Goal: Obtain resource: Download file/media

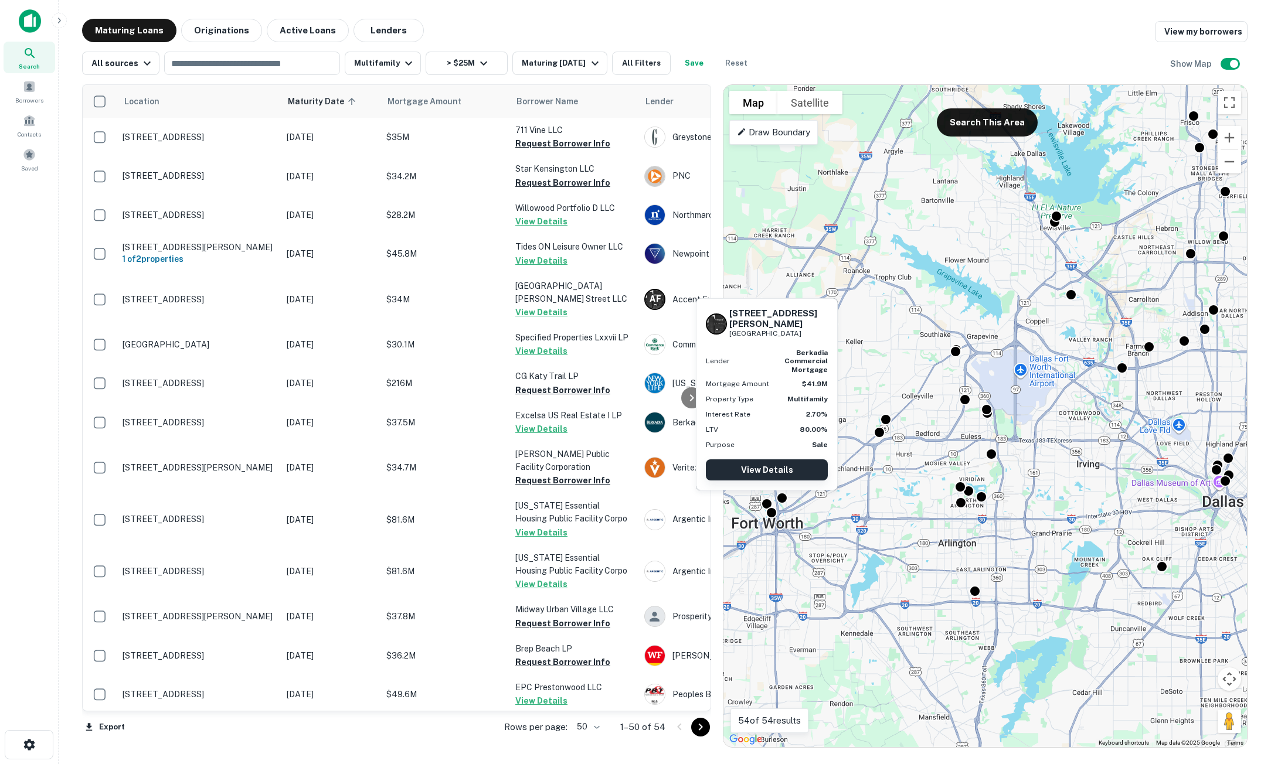
click at [770, 473] on link "View Details" at bounding box center [767, 470] width 122 height 21
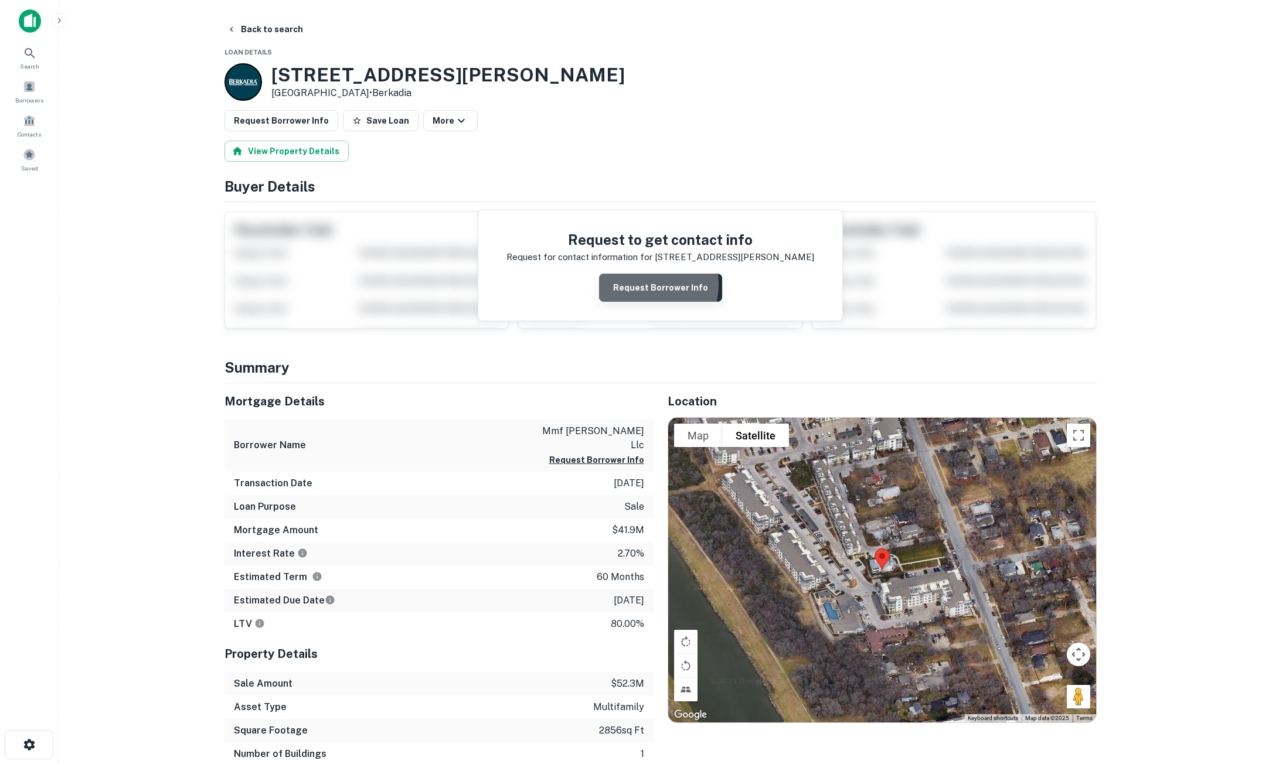
click at [637, 284] on button "Request Borrower Info" at bounding box center [660, 288] width 123 height 28
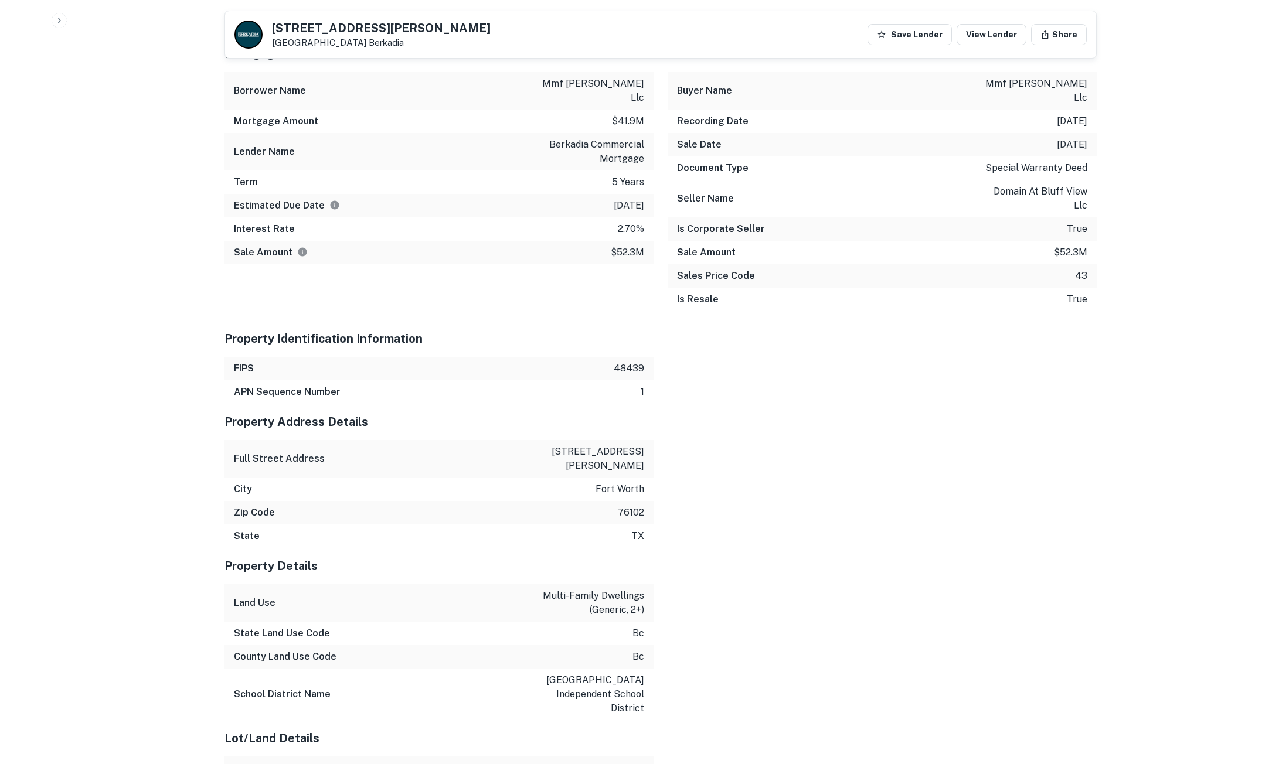
scroll to position [879, 0]
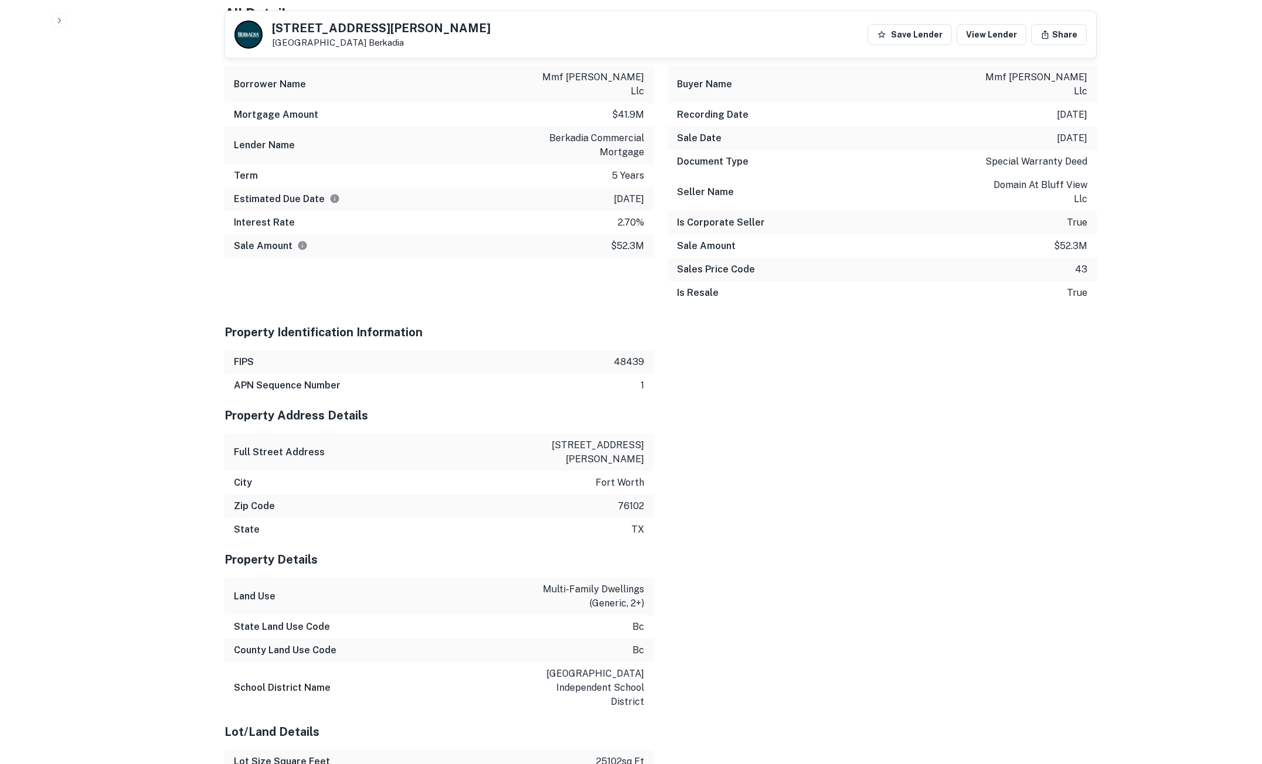
click at [572, 434] on div "Full Street Address [STREET_ADDRESS][PERSON_NAME]" at bounding box center [439, 453] width 429 height 38
drag, startPoint x: 566, startPoint y: 415, endPoint x: 634, endPoint y: 419, distance: 68.1
click at [638, 434] on div "Full Street Address [STREET_ADDRESS][PERSON_NAME]" at bounding box center [439, 453] width 429 height 38
click at [609, 434] on div "Full Street Address [STREET_ADDRESS][PERSON_NAME]" at bounding box center [439, 453] width 429 height 38
drag, startPoint x: 570, startPoint y: 413, endPoint x: 651, endPoint y: 419, distance: 80.5
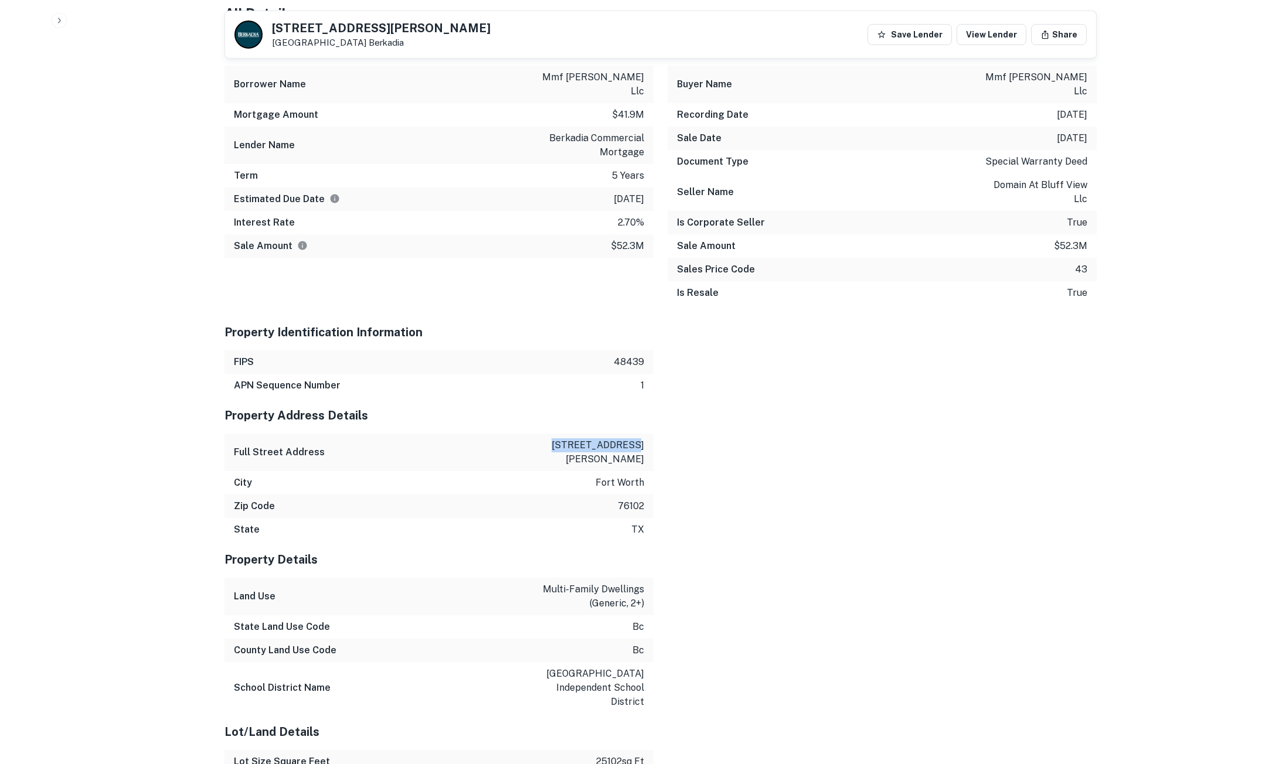
click at [654, 419] on div "Mortgage Details Borrower Name mmf [PERSON_NAME] llc Mortgage Amount $41.9m Len…" at bounding box center [653, 608] width 886 height 1158
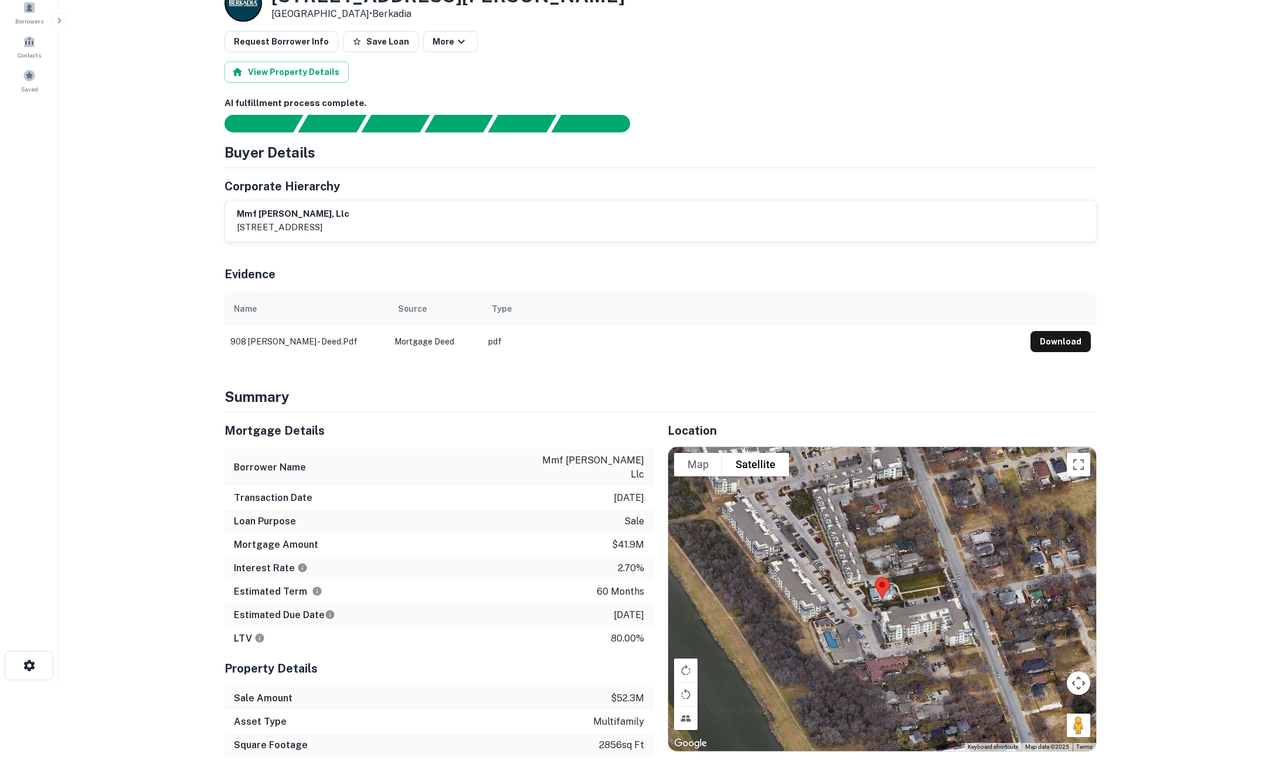
scroll to position [59, 0]
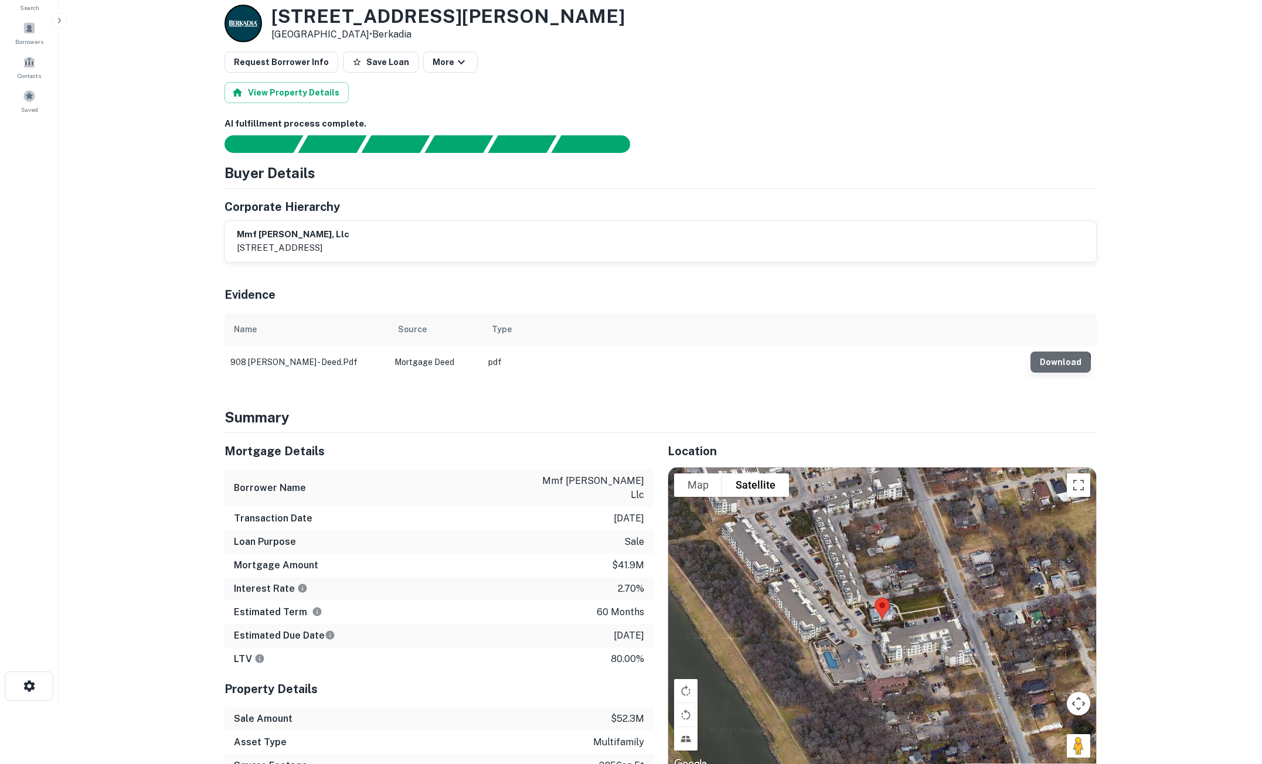
click at [1058, 365] on button "Download" at bounding box center [1060, 362] width 60 height 21
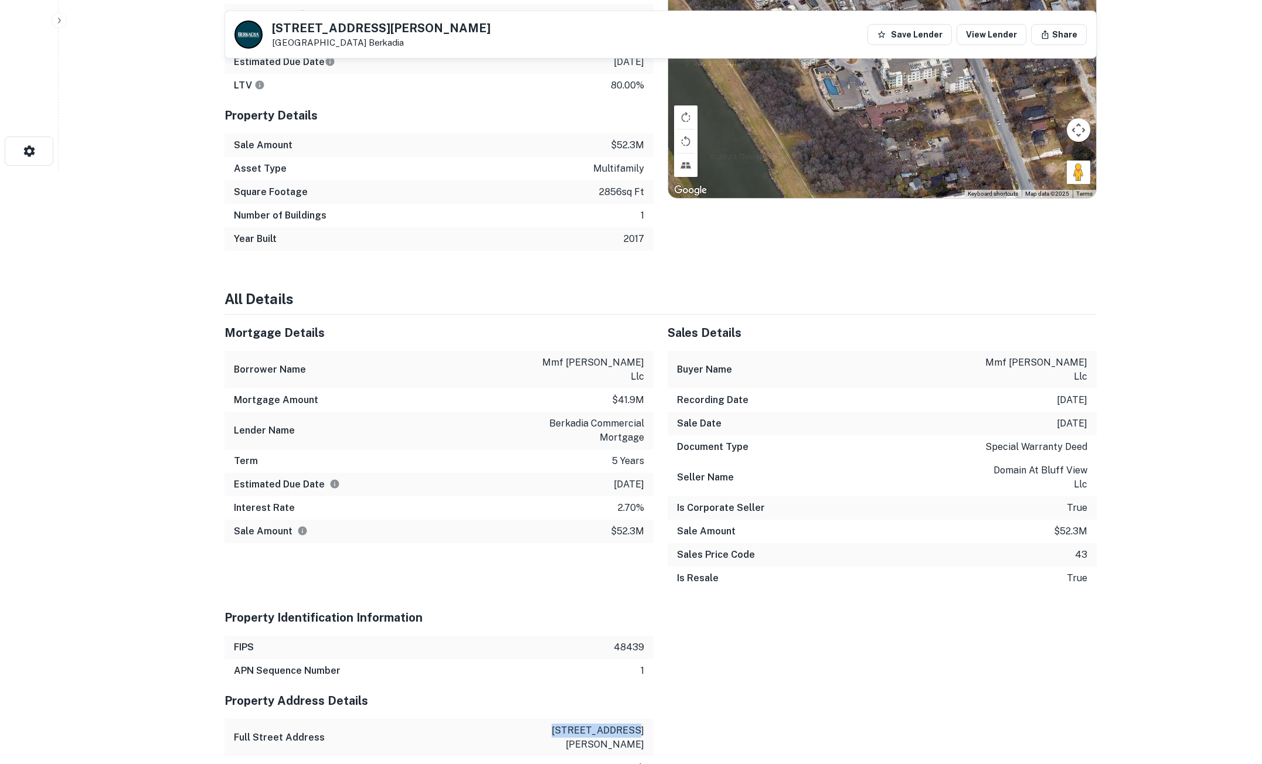
scroll to position [762, 0]
